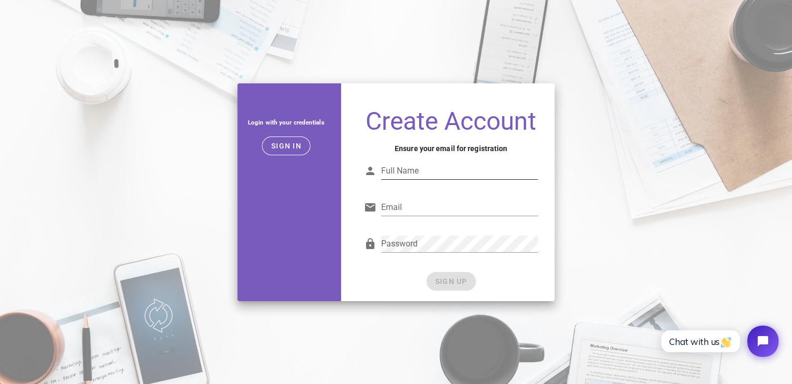
click at [410, 172] on input "Full Name" at bounding box center [459, 170] width 157 height 17
click at [410, 172] on input "Cross" at bounding box center [459, 170] width 157 height 17
type input "[PERSON_NAME]"
click at [410, 172] on input "[PERSON_NAME]" at bounding box center [459, 170] width 157 height 17
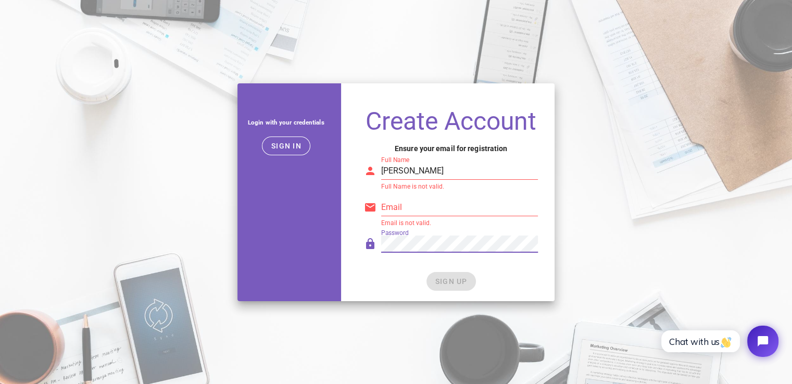
click at [419, 217] on div "Email Email is not valid." at bounding box center [459, 213] width 157 height 28
click at [419, 211] on input "Email" at bounding box center [459, 207] width 157 height 17
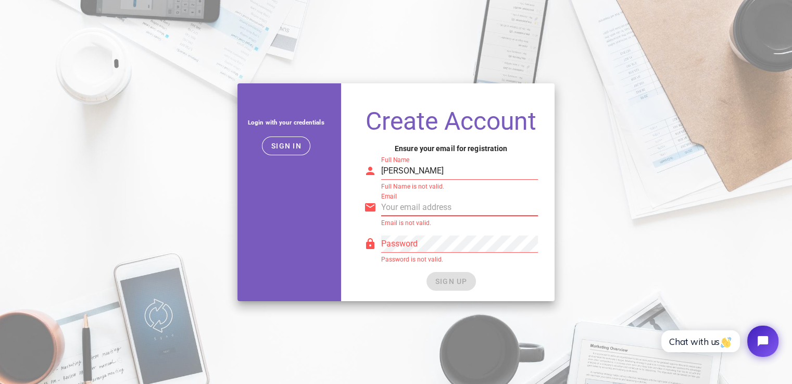
type input "[EMAIL_ADDRESS][DOMAIN_NAME]"
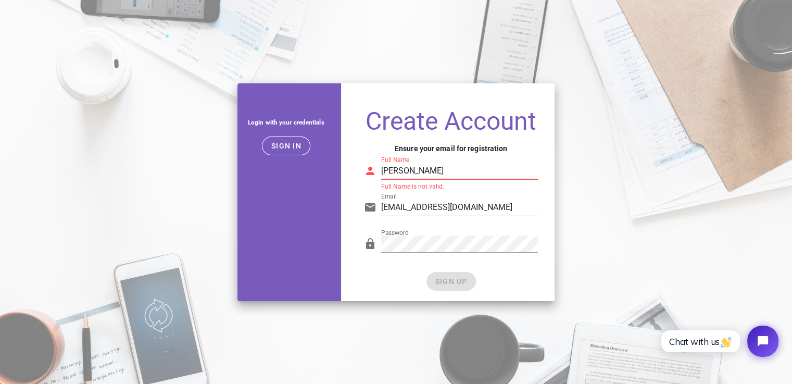
click at [424, 165] on input "[PERSON_NAME]" at bounding box center [459, 170] width 157 height 17
click at [624, 214] on div "Login with your credentials Sign in Create Account Ensure your email for regist…" at bounding box center [396, 192] width 792 height 230
drag, startPoint x: 447, startPoint y: 171, endPoint x: 302, endPoint y: 169, distance: 144.8
click at [302, 169] on div "Login with your credentials Sign in Create Account Ensure your email for regist…" at bounding box center [396, 192] width 330 height 230
drag, startPoint x: 787, startPoint y: 371, endPoint x: 593, endPoint y: 204, distance: 256.3
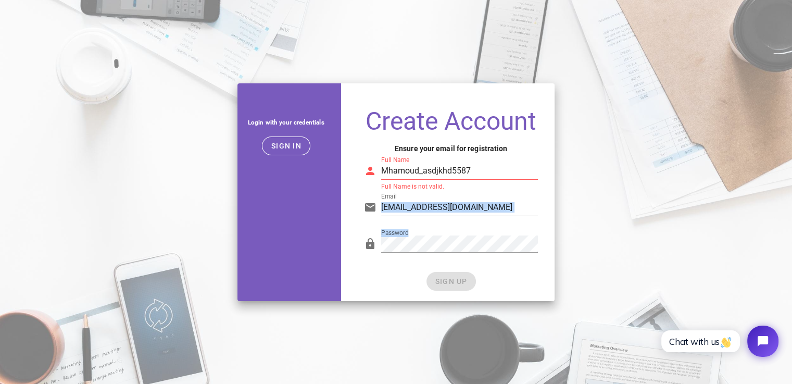
click at [593, 204] on div "Login with your credentials Sign in Create Account Ensure your email for regist…" at bounding box center [396, 192] width 792 height 384
click at [593, 204] on div "Login with your credentials Sign in Create Account Ensure your email for regist…" at bounding box center [396, 192] width 792 height 230
click at [445, 285] on div "SIGN UP" at bounding box center [451, 281] width 174 height 19
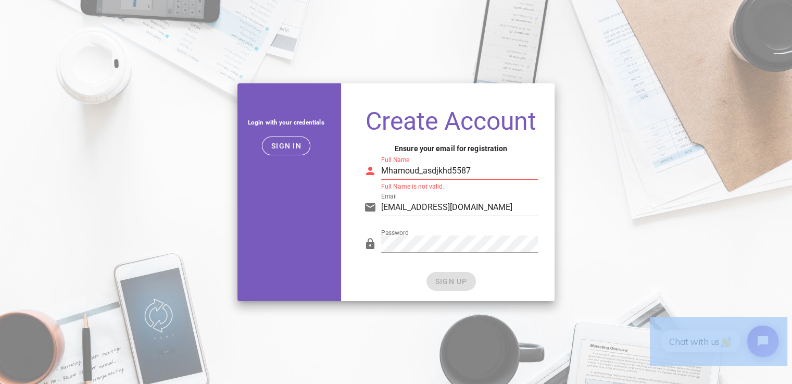
click at [445, 285] on div "SIGN UP" at bounding box center [451, 281] width 174 height 19
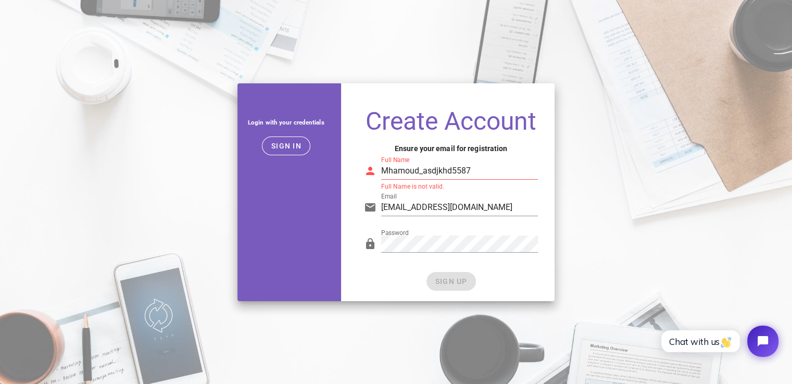
click at [425, 174] on input "Mhamoud_asdjkhd5587" at bounding box center [459, 170] width 157 height 17
click at [464, 173] on input "Mhamoud_asdjkhd5587" at bounding box center [459, 170] width 157 height 17
drag, startPoint x: 475, startPoint y: 172, endPoint x: 295, endPoint y: 181, distance: 180.4
click at [297, 181] on div "Login with your credentials Sign in Create Account Ensure your email for regist…" at bounding box center [396, 192] width 330 height 230
type input "[PERSON_NAME]"
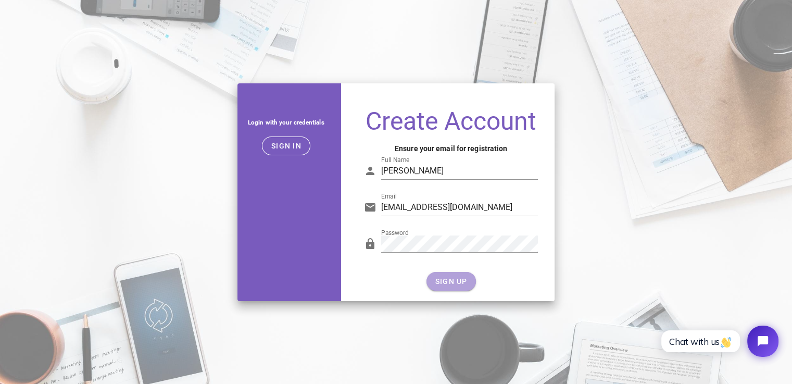
click at [450, 281] on span "SIGN UP" at bounding box center [451, 281] width 33 height 8
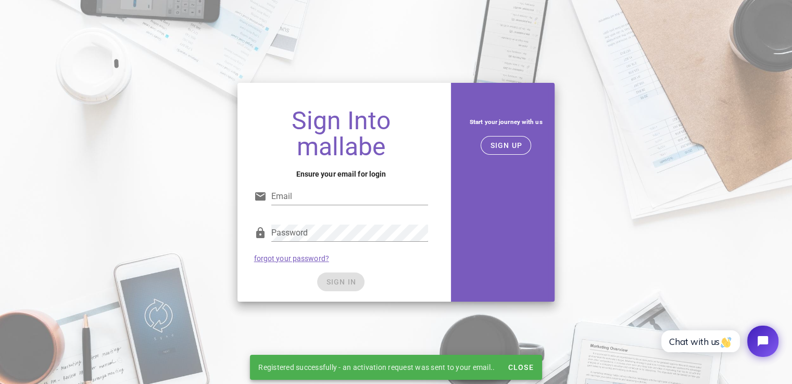
type input "[EMAIL_ADDRESS][DOMAIN_NAME]"
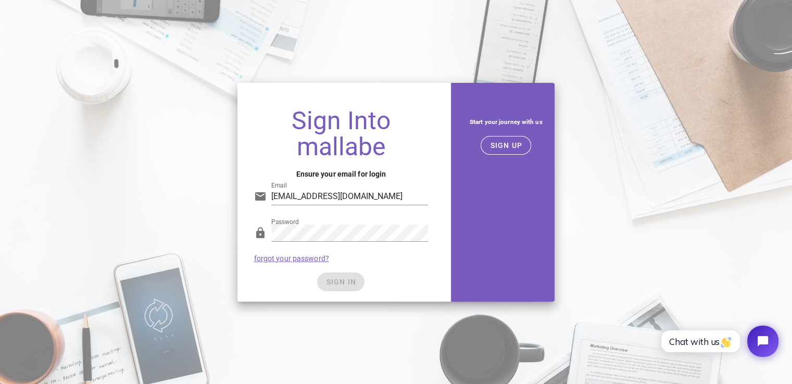
click at [347, 280] on div "SIGN IN" at bounding box center [341, 281] width 174 height 19
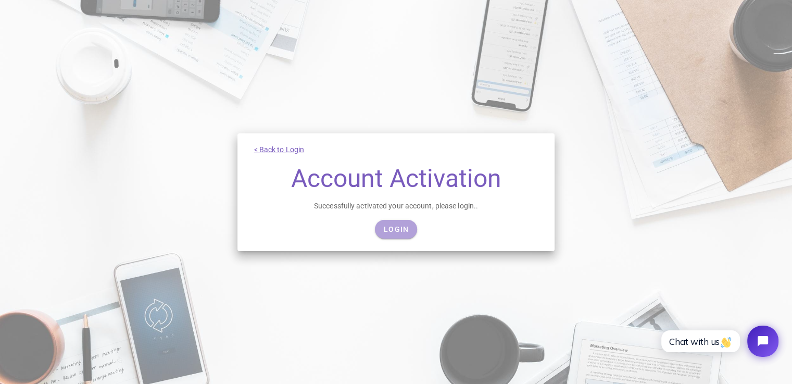
click at [395, 227] on span "Login" at bounding box center [396, 229] width 26 height 8
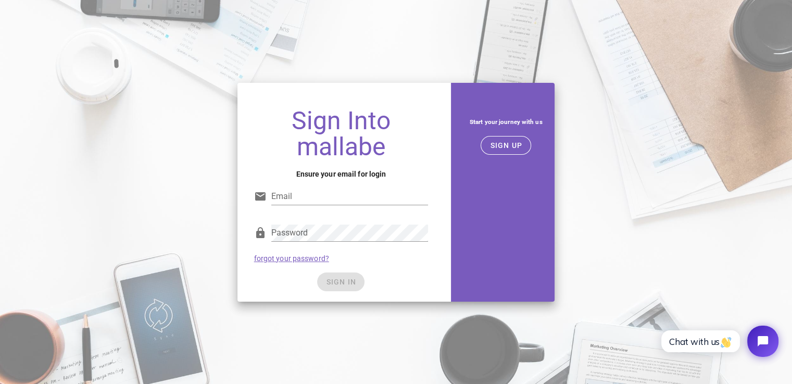
type input "[EMAIL_ADDRESS][DOMAIN_NAME]"
drag, startPoint x: 350, startPoint y: 281, endPoint x: 335, endPoint y: 282, distance: 14.7
click at [335, 282] on div "SIGN IN" at bounding box center [341, 281] width 174 height 19
click at [335, 282] on span "SIGN IN" at bounding box center [340, 282] width 31 height 8
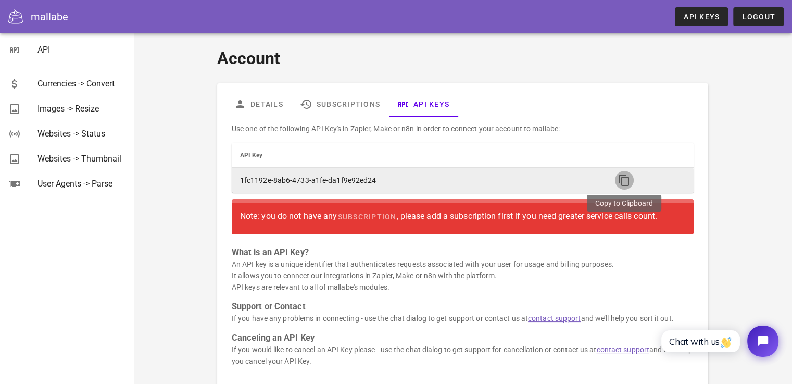
click at [620, 182] on icon "button" at bounding box center [624, 180] width 12 height 12
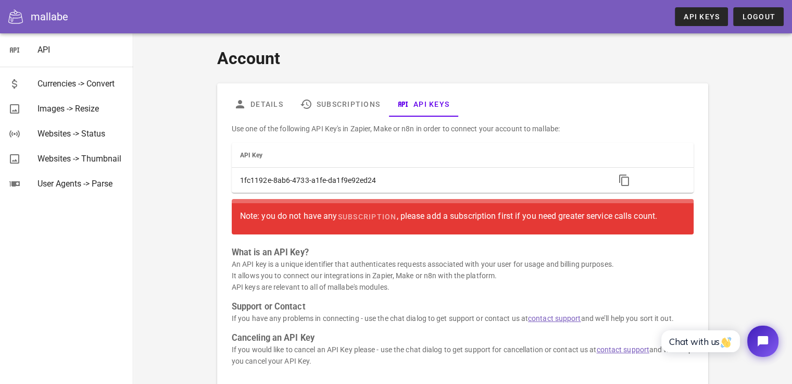
scroll to position [64, 0]
